Goal: Task Accomplishment & Management: Use online tool/utility

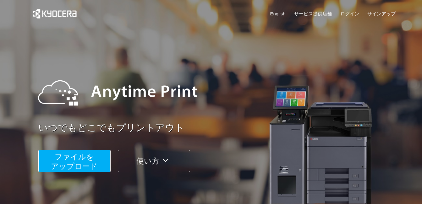
click at [79, 157] on span "ファイルを ​​アップロード" at bounding box center [74, 162] width 47 height 18
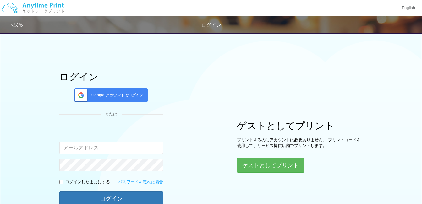
type input "jyakayadrummer@yahoo.co.jp"
click at [133, 94] on span "Google アカウントでログイン" at bounding box center [116, 95] width 54 height 5
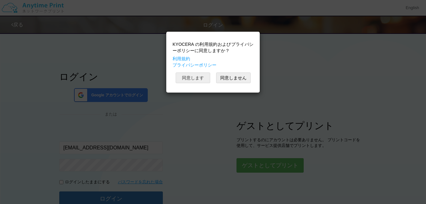
click at [203, 81] on button "同意します" at bounding box center [193, 78] width 35 height 11
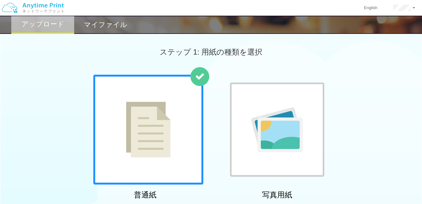
scroll to position [178, 0]
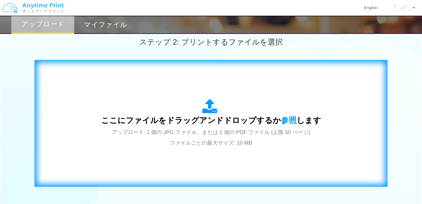
click at [350, 144] on div "ここにファイルをドラッグアンドドロップするか 参照 します アップロード: 1 個の JPG ファイル、または 1 個の PDF ファイル (上限 50 ペー…" at bounding box center [210, 124] width 339 height 114
click at [371, 165] on div "ここにファイルをドラッグアンドドロップするか 参照 します アップロード: 1 個の JPG ファイル、または 1 個の PDF ファイル (上限 50 ペー…" at bounding box center [210, 124] width 339 height 114
click at [344, 164] on div "ここにファイルをドラッグアンドドロップするか 参照 します アップロード: 1 個の JPG ファイル、または 1 個の PDF ファイル (上限 50 ペー…" at bounding box center [210, 124] width 339 height 114
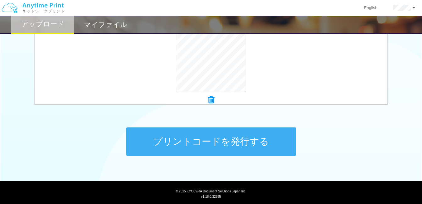
scroll to position [273, 0]
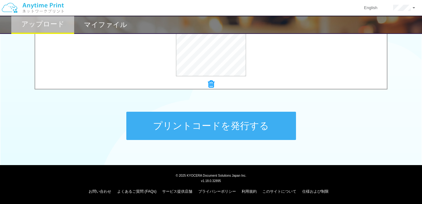
click at [246, 127] on button "プリントコードを発行する" at bounding box center [211, 126] width 170 height 28
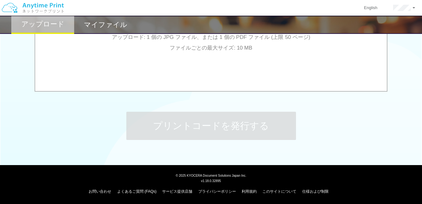
scroll to position [0, 0]
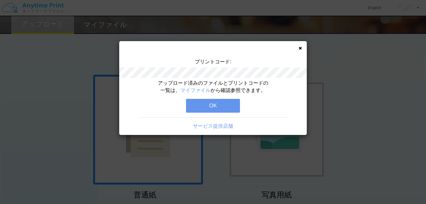
click at [233, 104] on button "OK" at bounding box center [213, 106] width 54 height 14
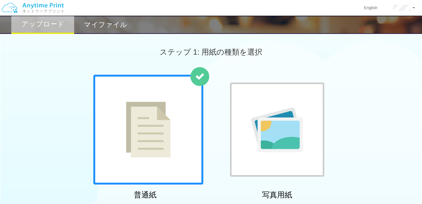
scroll to position [178, 0]
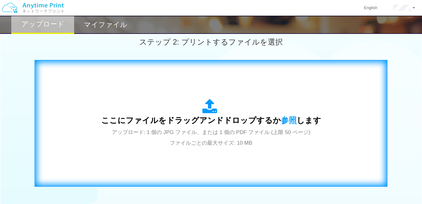
click at [181, 107] on div "ここにファイルをドラッグアンドドロップするか 参照 します アップロード: 1 個の JPG ファイル、または 1 個の PDF ファイル (上限 50 ペー…" at bounding box center [211, 123] width 220 height 49
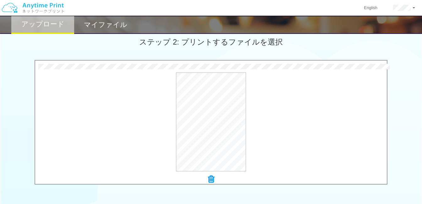
scroll to position [273, 0]
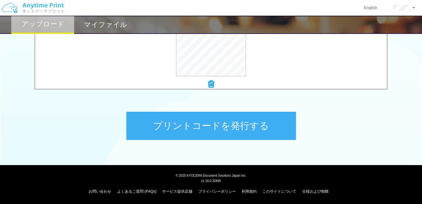
click at [268, 128] on button "プリントコードを発行する" at bounding box center [211, 126] width 170 height 28
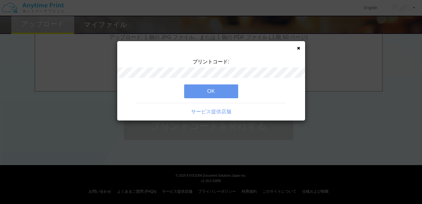
scroll to position [0, 0]
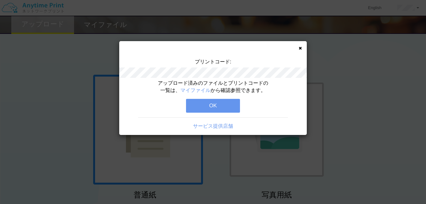
click at [210, 102] on button "OK" at bounding box center [213, 106] width 54 height 14
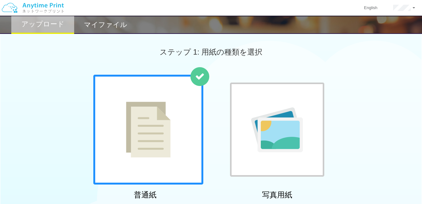
scroll to position [178, 0]
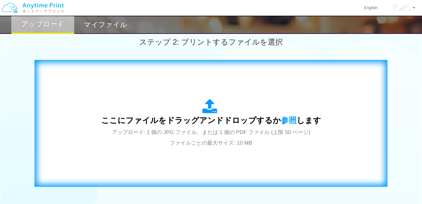
click at [338, 173] on div "ここにファイルをドラッグアンドドロップするか 参照 します アップロード: 1 個の JPG ファイル、または 1 個の PDF ファイル (上限 50 ペー…" at bounding box center [210, 124] width 339 height 114
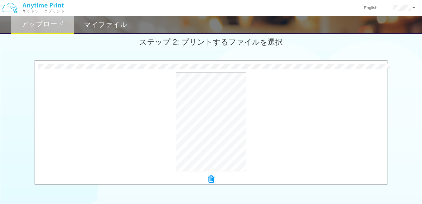
scroll to position [273, 0]
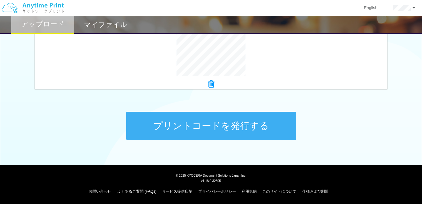
click at [259, 129] on button "プリントコードを発行する" at bounding box center [211, 126] width 170 height 28
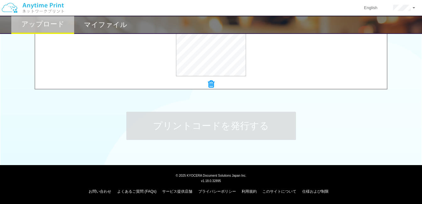
scroll to position [0, 0]
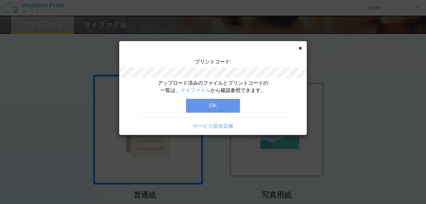
click at [194, 108] on button "OK" at bounding box center [213, 106] width 54 height 14
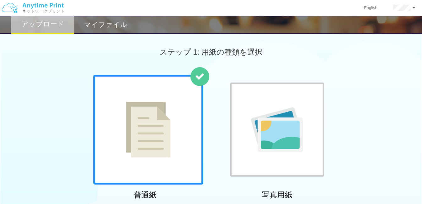
click at [398, 185] on div "普通紙 写真用紙" at bounding box center [211, 138] width 422 height 127
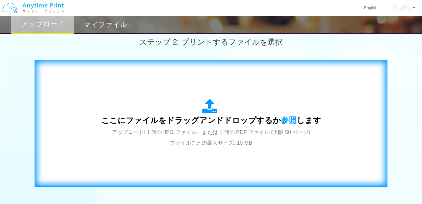
click at [273, 131] on span "アップロード: 1 個の JPG ファイル、または 1 個の PDF ファイル (上限 50 ページ) ファイルごとの最大サイズ: 10 MB" at bounding box center [211, 137] width 198 height 17
click at [194, 129] on span "アップロード: 1 個の JPG ファイル、または 1 個の PDF ファイル (上限 50 ページ) ファイルごとの最大サイズ: 10 MB" at bounding box center [211, 137] width 198 height 17
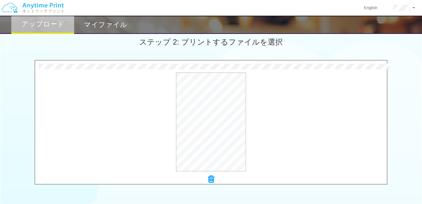
scroll to position [273, 0]
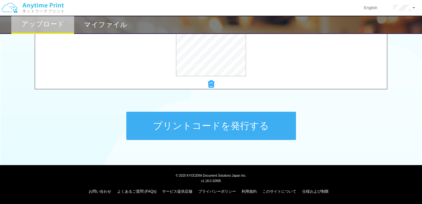
click at [233, 131] on button "プリントコードを発行する" at bounding box center [211, 126] width 170 height 28
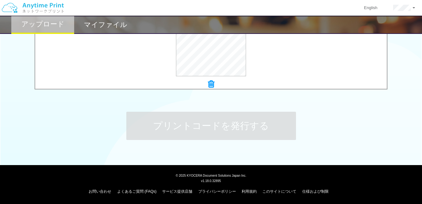
scroll to position [0, 0]
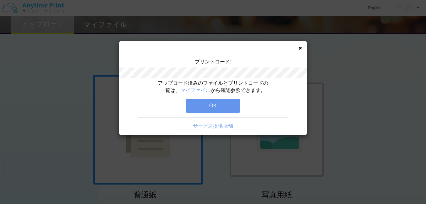
click at [222, 107] on button "OK" at bounding box center [213, 106] width 54 height 14
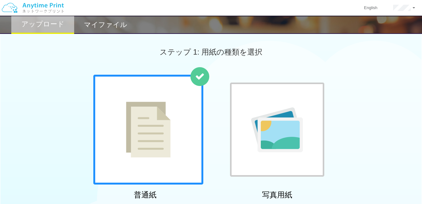
click at [123, 25] on h2 "マイファイル" at bounding box center [105, 25] width 43 height 8
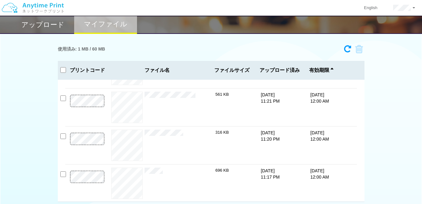
scroll to position [13, 0]
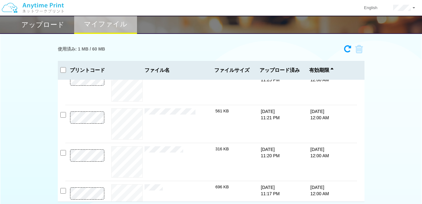
click at [364, 95] on div "プレビュー × オレンジ 太字 スタッフ募集 求人 チラシ 縦 3.jpg 313 KB 10/9/25 11:25 PM 10/17/25 12:00 AM…" at bounding box center [211, 141] width 306 height 122
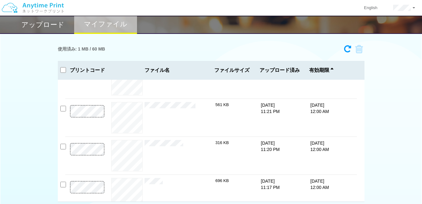
scroll to position [30, 0]
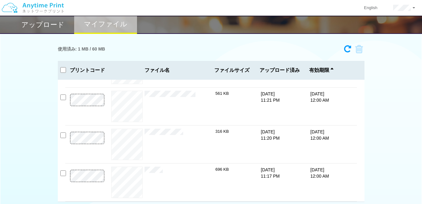
click at [407, 127] on div "使用済み: 1 MB / 60 MB 6782-2058 有効期限 10/17/25 12:00 AM オレンジ 太字 スタッフ募集 求人 チラシ 縦 ...…" at bounding box center [211, 122] width 422 height 160
click at [38, 19] on div "アップロード" at bounding box center [42, 25] width 63 height 18
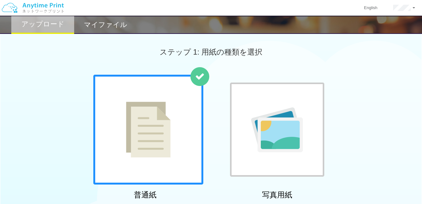
scroll to position [178, 0]
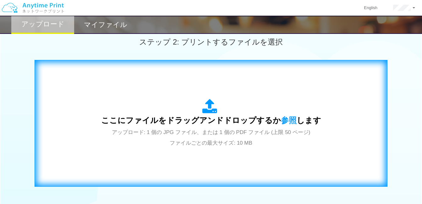
click at [327, 139] on div "ここにファイルをドラッグアンドドロップするか 参照 します アップロード: 1 個の JPG ファイル、または 1 個の PDF ファイル (上限 50 ペー…" at bounding box center [210, 124] width 339 height 114
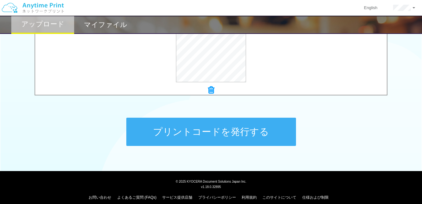
scroll to position [273, 0]
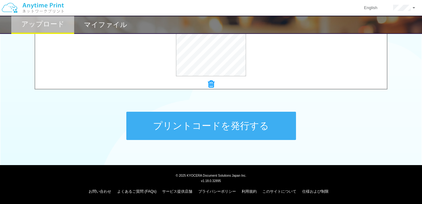
click at [263, 135] on button "プリントコードを発行する" at bounding box center [211, 126] width 170 height 28
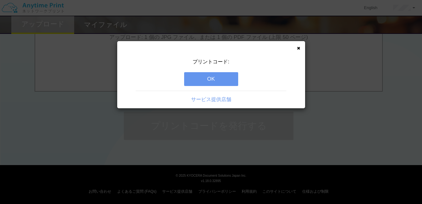
scroll to position [0, 0]
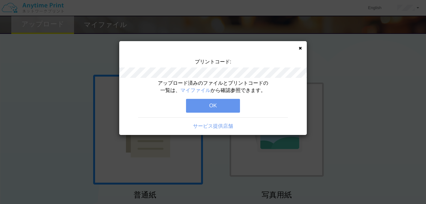
click at [232, 110] on button "OK" at bounding box center [213, 106] width 54 height 14
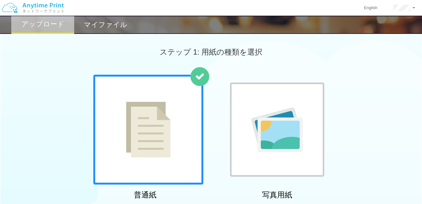
click at [103, 22] on h2 "マイファイル" at bounding box center [105, 25] width 43 height 8
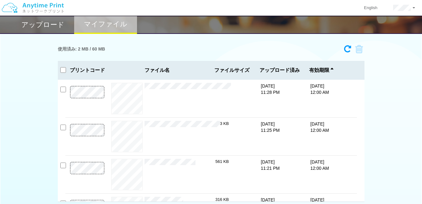
click at [393, 153] on div "使用済み: 2 MB / 60 MB 5775-2535 有効期限 10/17/25 12:00 AM 黄色　赤　シンプル　イラスト　求人　ポスター 1...…" at bounding box center [211, 122] width 422 height 160
